Goal: Task Accomplishment & Management: Complete application form

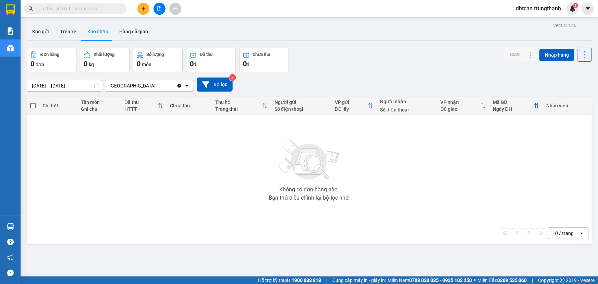
click at [142, 7] on icon "plus" at bounding box center [143, 8] width 5 height 5
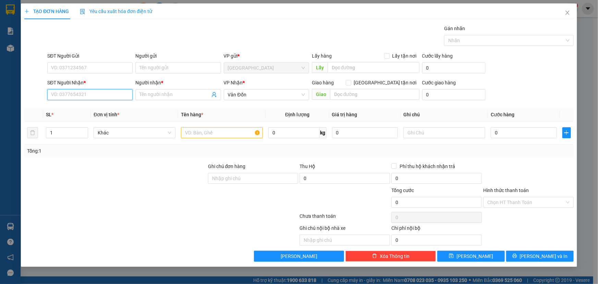
click at [80, 97] on input "SĐT Người Nhận *" at bounding box center [89, 94] width 85 height 11
click at [78, 107] on div "0974258056 - khách" at bounding box center [89, 109] width 77 height 8
type input "0974258056"
type input "khách"
type input "vpvd"
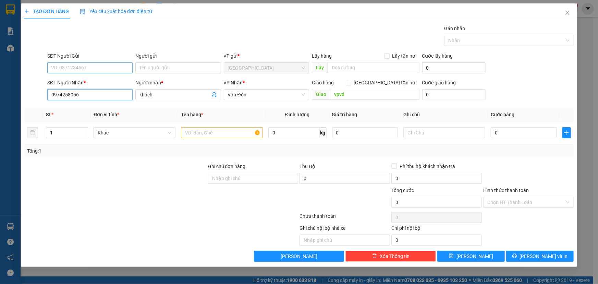
type input "0974258056"
click at [82, 65] on input "SĐT Người Gửi" at bounding box center [89, 67] width 85 height 11
click at [91, 82] on div "0974986995 - khách" at bounding box center [89, 82] width 77 height 8
type input "0974986995"
type input "khách"
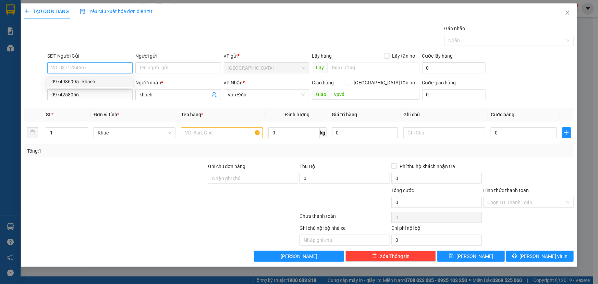
type input "vphn"
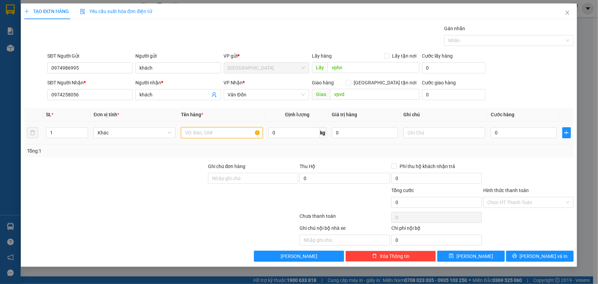
click at [208, 129] on input "text" at bounding box center [222, 132] width 82 height 11
type input "thùng xốp"
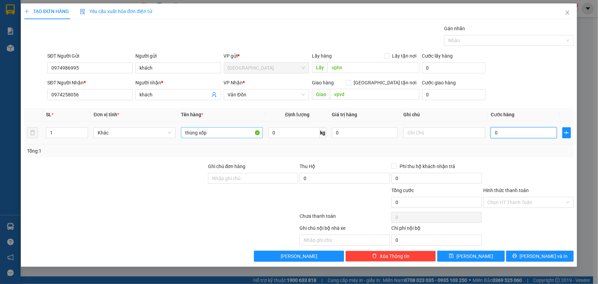
type input "1"
type input "10"
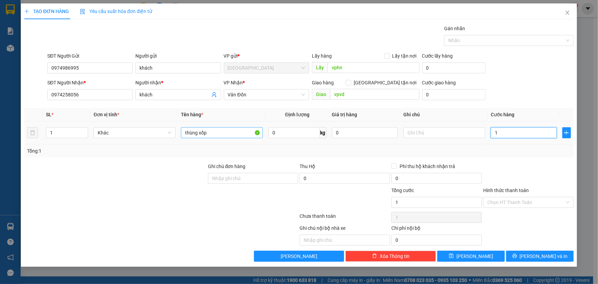
type input "10"
type input "100"
type input "1.000"
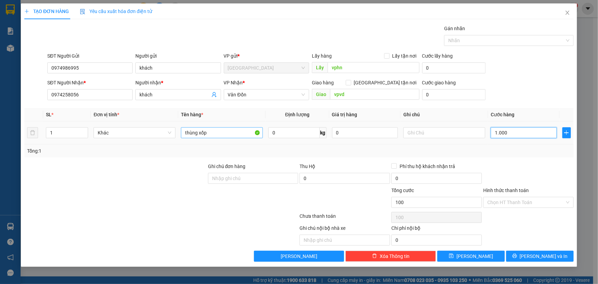
type input "1.000"
type input "10.000"
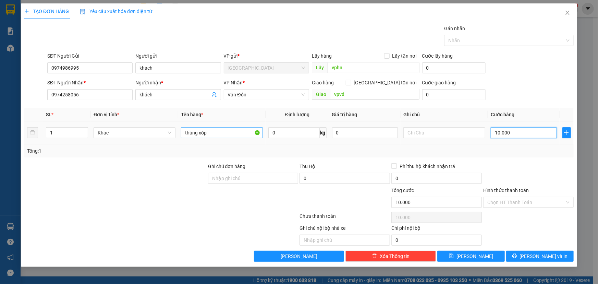
type input "100.000"
click at [471, 248] on div "Transit Pickup Surcharge Ids Transit Deliver Surcharge Ids Transit Deliver Surc…" at bounding box center [298, 143] width 549 height 237
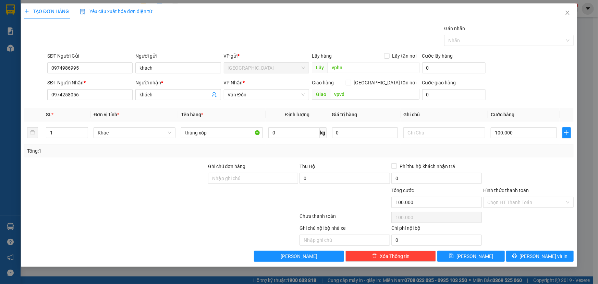
click at [473, 248] on div "Transit Pickup Surcharge Ids Transit Deliver Surcharge Ids Transit Deliver Surc…" at bounding box center [298, 143] width 549 height 237
click at [454, 257] on icon "save" at bounding box center [451, 255] width 5 height 5
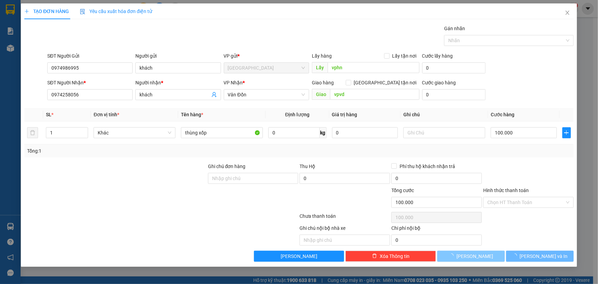
type input "0"
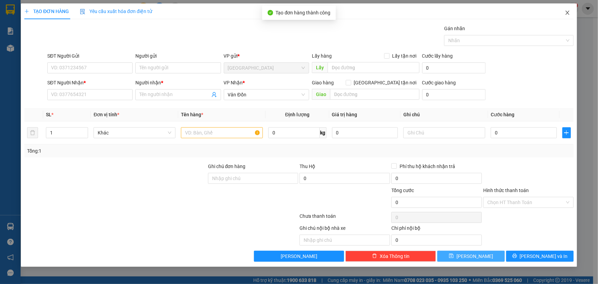
click at [568, 9] on span "Close" at bounding box center [567, 12] width 19 height 19
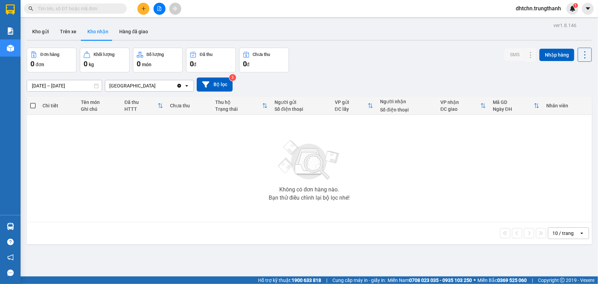
click at [58, 87] on input "[DATE] – [DATE]" at bounding box center [64, 85] width 75 height 11
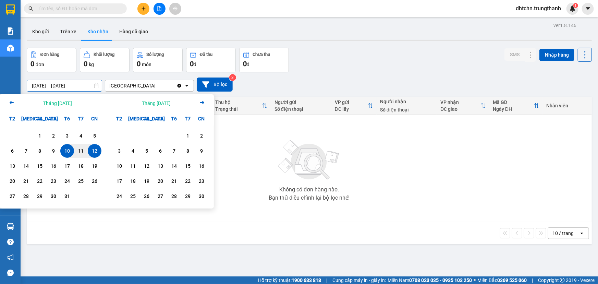
click at [96, 153] on div "12" at bounding box center [95, 151] width 10 height 8
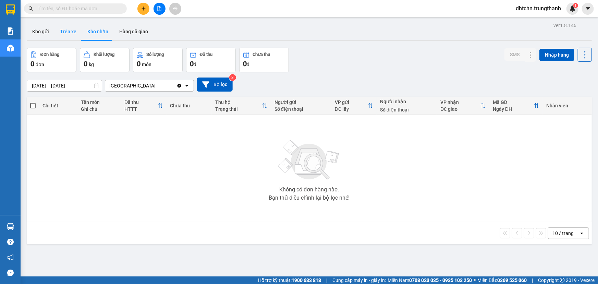
click at [65, 36] on button "Trên xe" at bounding box center [67, 31] width 27 height 16
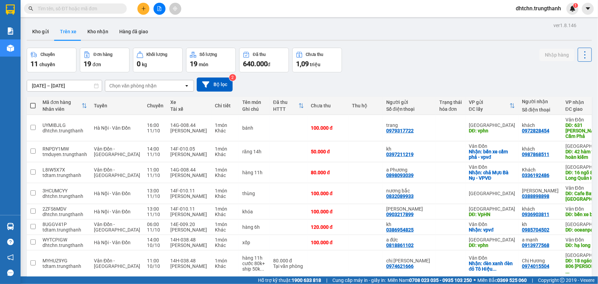
click at [58, 84] on input "[DATE] – [DATE]" at bounding box center [64, 85] width 75 height 11
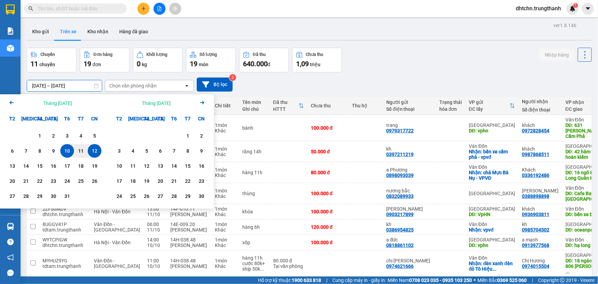
click at [95, 151] on div "12" at bounding box center [95, 151] width 10 height 8
type input "[DATE] – [DATE]"
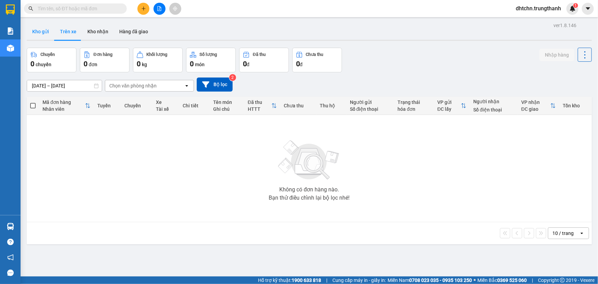
click at [47, 31] on button "Kho gửi" at bounding box center [41, 31] width 28 height 16
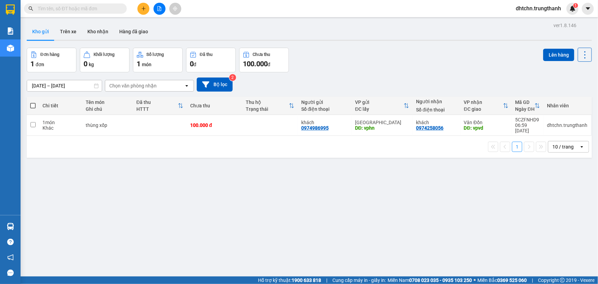
click at [62, 81] on input "[DATE] – [DATE]" at bounding box center [64, 85] width 75 height 11
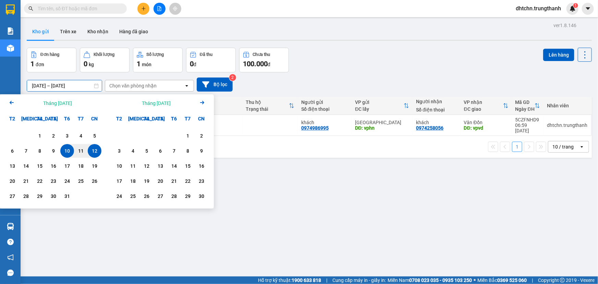
click at [97, 153] on div "12" at bounding box center [95, 151] width 10 height 8
type input "[DATE] – [DATE]"
